Goal: Task Accomplishment & Management: Complete application form

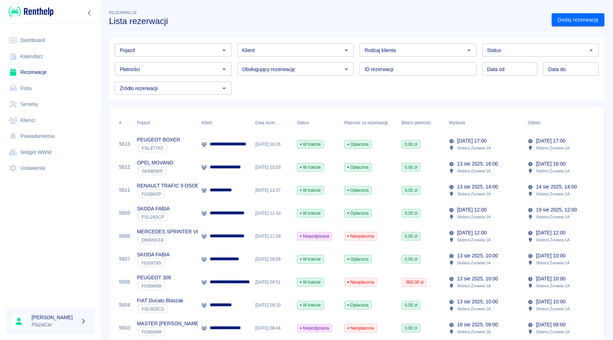
click at [481, 168] on p "Słubice , Żurawia 1A" at bounding box center [474, 170] width 34 height 6
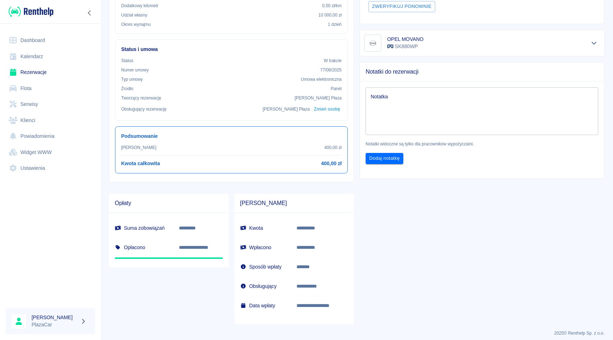
scroll to position [188, 0]
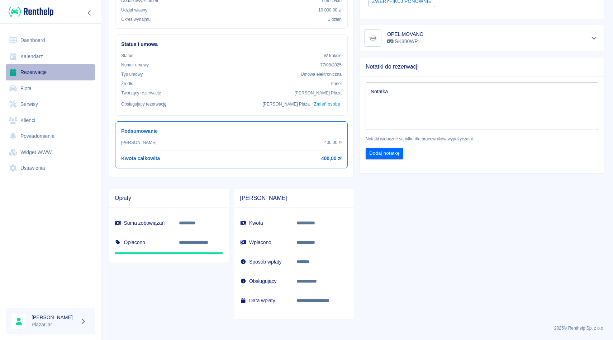
click at [52, 67] on link "Rezerwacje" at bounding box center [50, 72] width 89 height 16
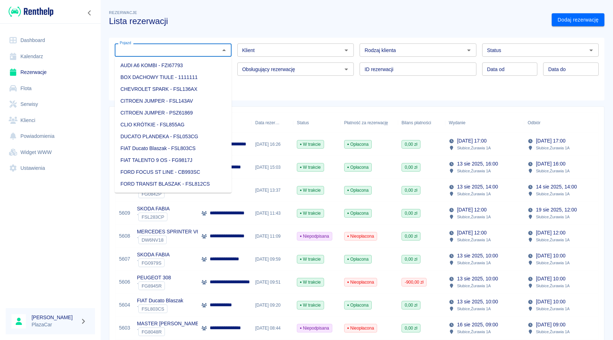
click at [161, 46] on input "Pojazd" at bounding box center [167, 50] width 101 height 9
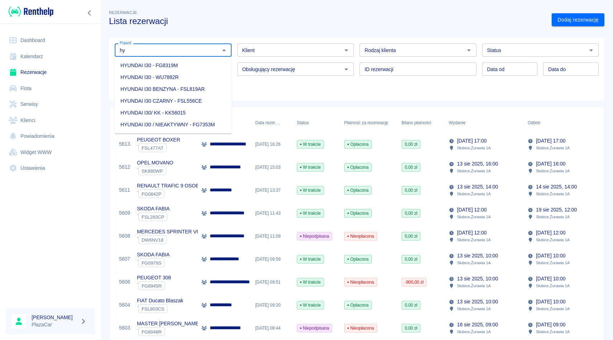
click at [209, 90] on li "HYUNDAI I30 BENZYNA - FSL819AR" at bounding box center [173, 89] width 117 height 12
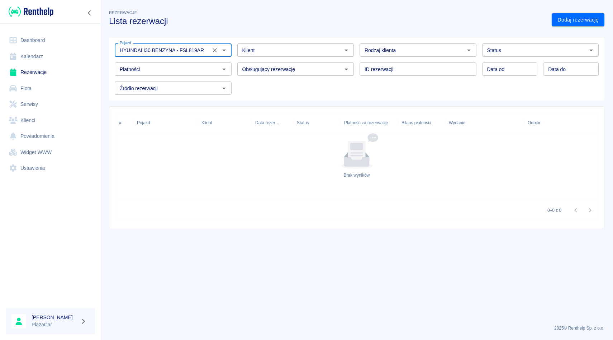
type input "HYUNDAI I30 BENZYNA - FSL819AR"
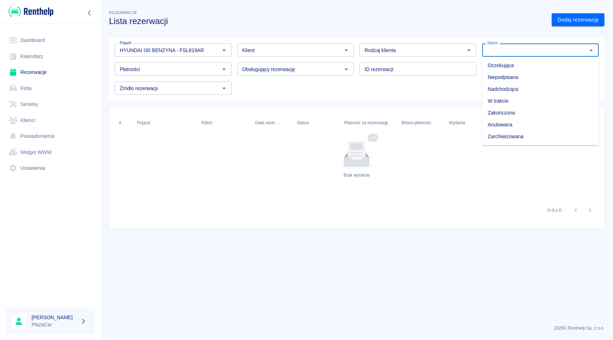
click at [527, 52] on input "Status" at bounding box center [535, 50] width 101 height 9
click at [522, 140] on li "Zarchiwizowana" at bounding box center [540, 137] width 117 height 12
type input "Zarchiwizowana"
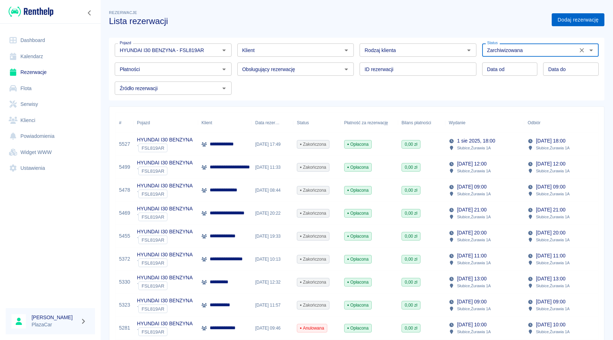
click at [572, 21] on link "Dodaj rezerwację" at bounding box center [578, 19] width 53 height 13
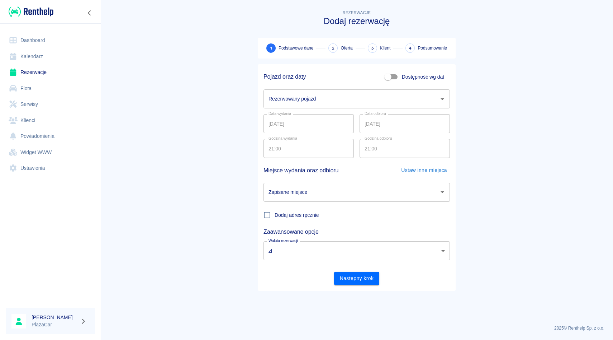
click at [334, 105] on div "Rezerwowany pojazd" at bounding box center [357, 98] width 186 height 19
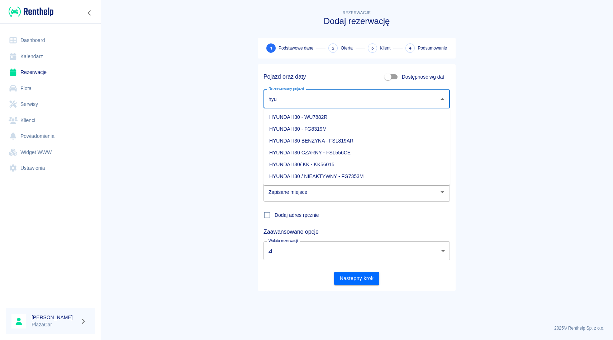
click at [362, 138] on li "HYUNDAI I30 BENZYNA - FSL819AR" at bounding box center [357, 141] width 186 height 12
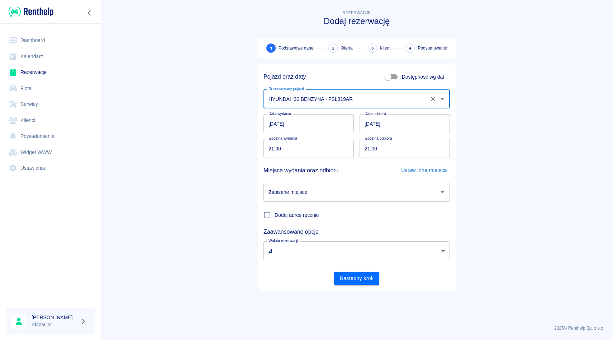
type input "HYUNDAI I30 BENZYNA - FSL819AR"
click at [301, 193] on div "Zapisane miejsce Zapisane miejsce" at bounding box center [357, 192] width 186 height 19
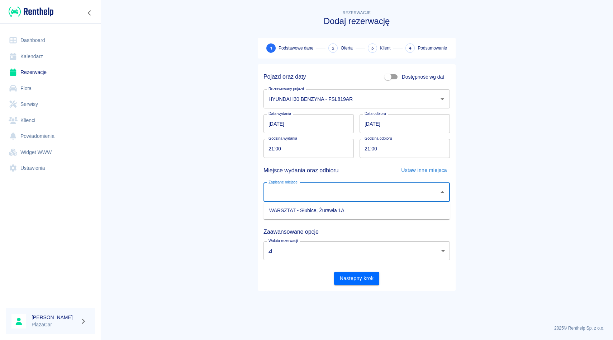
click at [316, 215] on li "WARSZTAT - Słubice, Żurawia 1A" at bounding box center [357, 210] width 186 height 12
type input "WARSZTAT - Słubice, Żurawia 1A"
click at [354, 275] on button "Następny krok" at bounding box center [357, 277] width 46 height 13
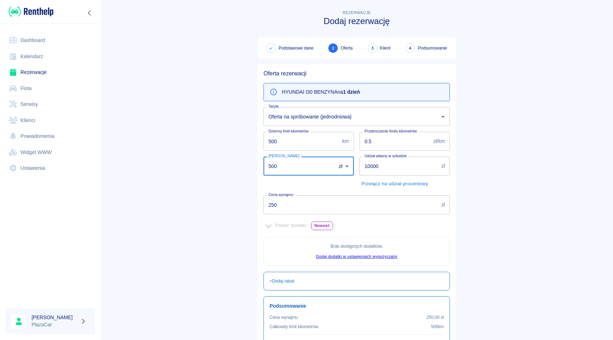
click at [272, 166] on input "500" at bounding box center [297, 165] width 67 height 19
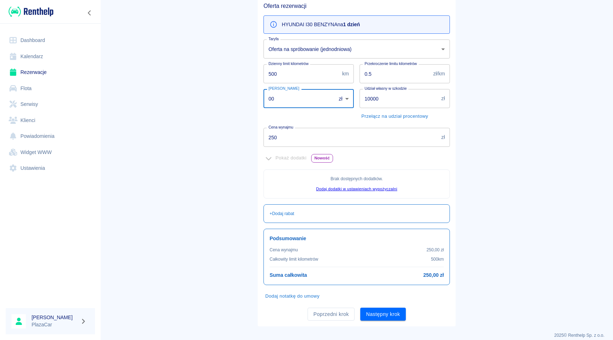
scroll to position [69, 0]
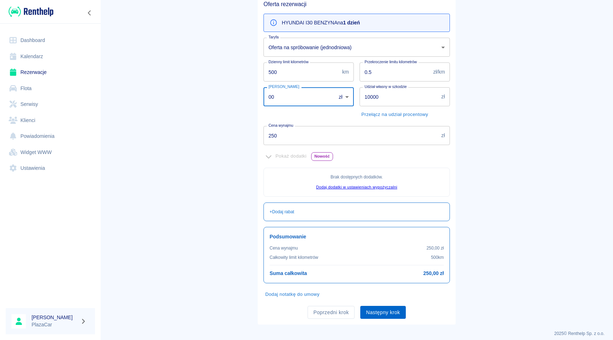
type input "00"
click at [388, 312] on button "Następny krok" at bounding box center [383, 312] width 46 height 13
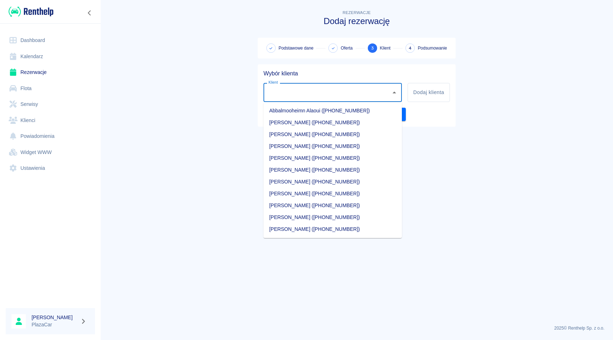
click at [335, 95] on input "Klient" at bounding box center [327, 92] width 121 height 13
click at [358, 169] on li "[PERSON_NAME] ([PHONE_NUMBER])" at bounding box center [333, 170] width 138 height 12
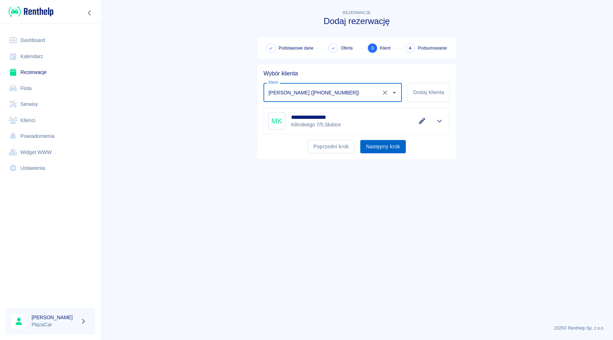
type input "[PERSON_NAME] ([PHONE_NUMBER])"
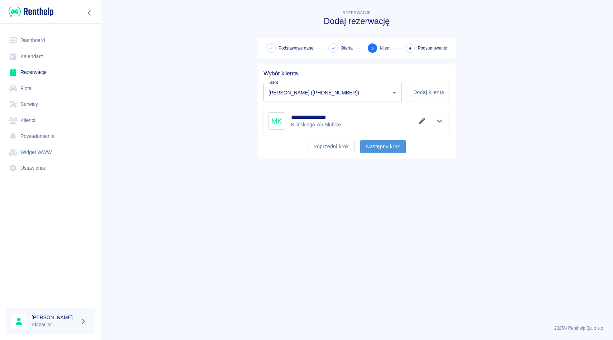
click at [386, 146] on button "Następny krok" at bounding box center [383, 146] width 46 height 13
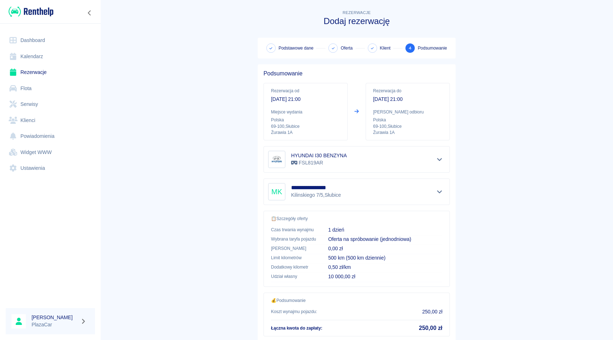
scroll to position [47, 0]
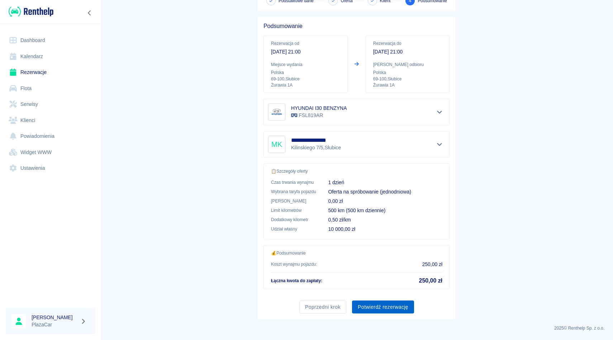
click at [377, 306] on button "Potwierdź rezerwację" at bounding box center [383, 306] width 62 height 13
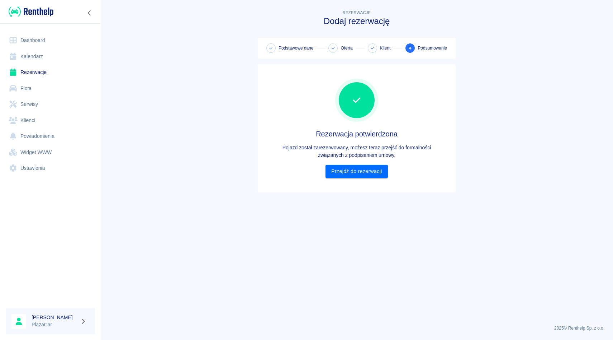
scroll to position [0, 0]
click at [362, 174] on link "Przejdź do rezerwacji" at bounding box center [357, 171] width 62 height 13
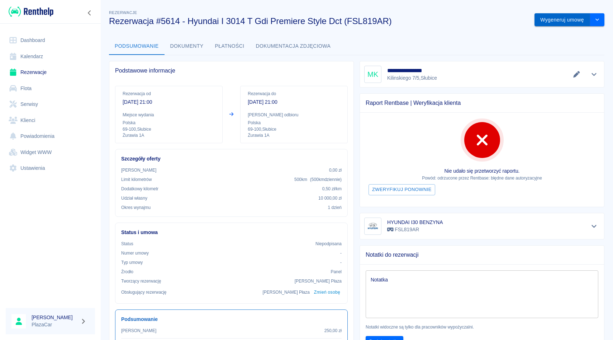
click at [556, 23] on button "Wygeneruj umowę" at bounding box center [563, 19] width 56 height 13
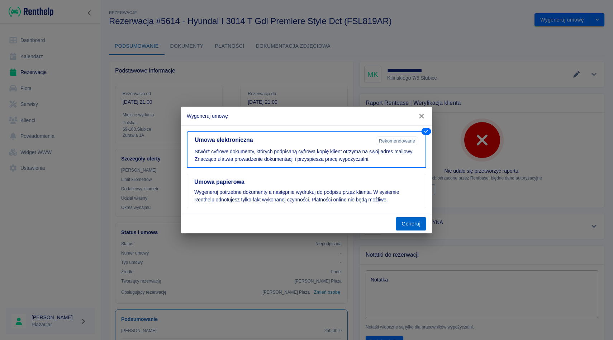
click at [405, 226] on button "Generuj" at bounding box center [411, 223] width 30 height 13
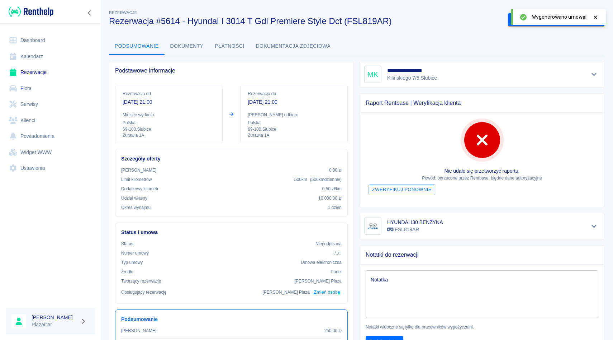
click at [599, 17] on div "Wygenerowano umowę!" at bounding box center [558, 17] width 95 height 16
click at [596, 16] on icon at bounding box center [595, 16] width 3 height 3
click at [556, 18] on button "Podpisz umowę elektroniczną" at bounding box center [549, 19] width 82 height 13
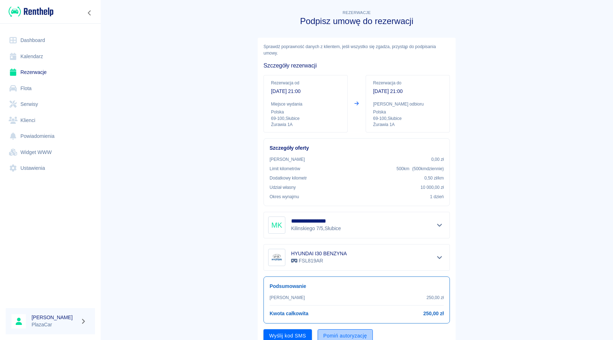
click at [342, 335] on button "Pomiń autoryzację" at bounding box center [345, 335] width 55 height 13
click at [293, 336] on button "Podpisz umowę" at bounding box center [288, 335] width 49 height 13
